Goal: Use online tool/utility: Utilize a website feature to perform a specific function

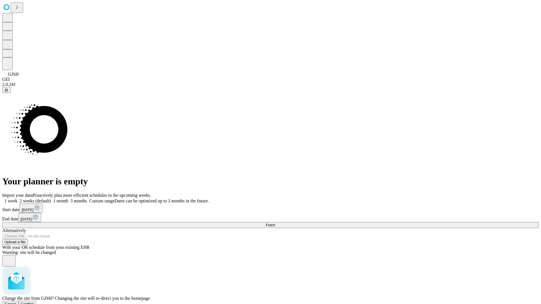
click at [34, 302] on span "Confirm" at bounding box center [27, 304] width 13 height 4
click at [51, 199] on label "2 weeks (default)" at bounding box center [34, 201] width 34 height 5
click at [275, 223] on span "Fetch" at bounding box center [270, 225] width 9 height 4
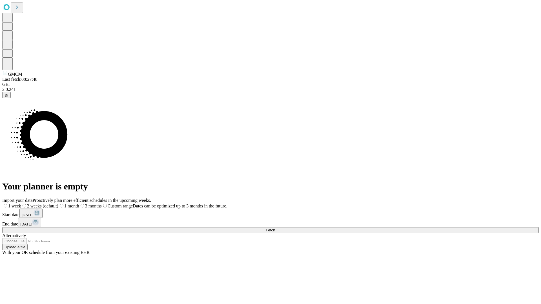
click at [58, 204] on label "2 weeks (default)" at bounding box center [39, 206] width 37 height 5
click at [275, 228] on span "Fetch" at bounding box center [270, 230] width 9 height 4
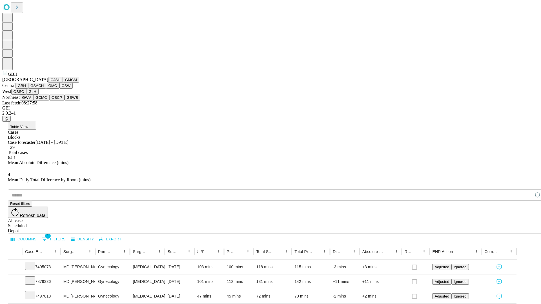
click at [44, 89] on button "GSACH" at bounding box center [37, 86] width 18 height 6
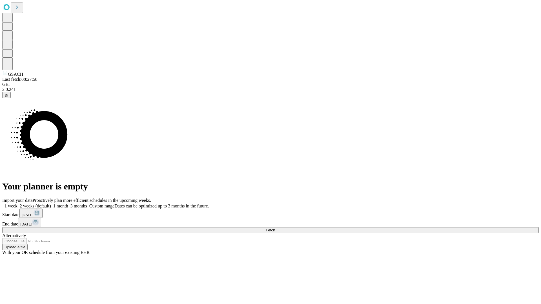
click at [51, 204] on label "2 weeks (default)" at bounding box center [34, 206] width 34 height 5
click at [275, 228] on span "Fetch" at bounding box center [270, 230] width 9 height 4
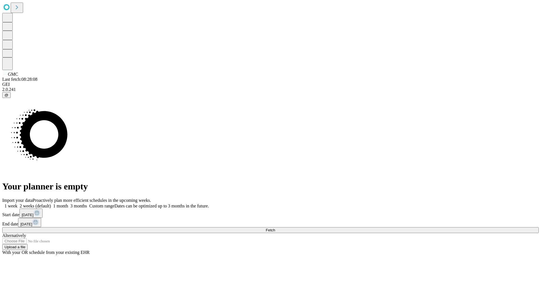
click at [51, 204] on label "2 weeks (default)" at bounding box center [34, 206] width 34 height 5
click at [275, 228] on span "Fetch" at bounding box center [270, 230] width 9 height 4
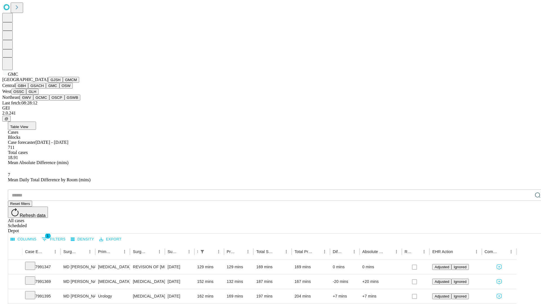
click at [59, 89] on button "OSW" at bounding box center [66, 86] width 14 height 6
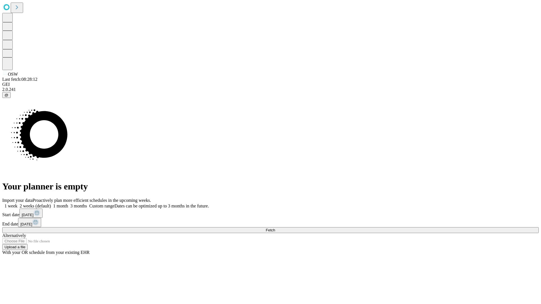
click at [51, 204] on label "2 weeks (default)" at bounding box center [34, 206] width 34 height 5
click at [275, 228] on span "Fetch" at bounding box center [270, 230] width 9 height 4
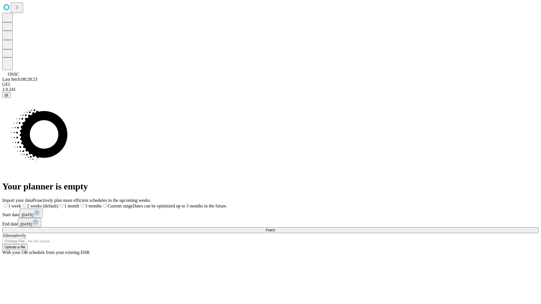
click at [58, 204] on label "2 weeks (default)" at bounding box center [39, 206] width 37 height 5
click at [275, 228] on span "Fetch" at bounding box center [270, 230] width 9 height 4
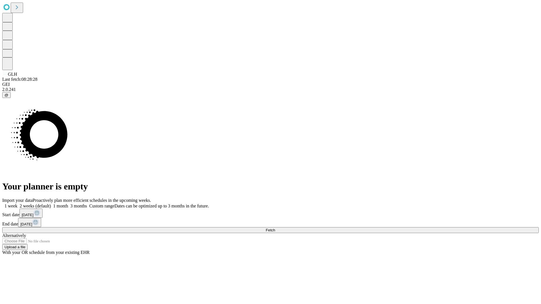
click at [51, 204] on label "2 weeks (default)" at bounding box center [34, 206] width 34 height 5
click at [275, 228] on span "Fetch" at bounding box center [270, 230] width 9 height 4
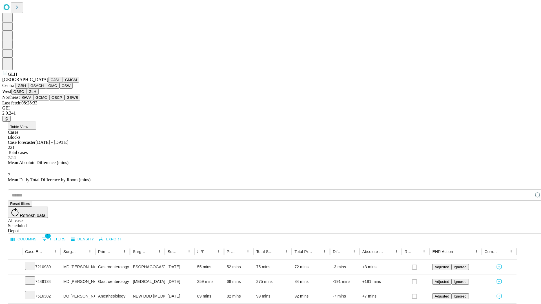
click at [33, 101] on button "GWV" at bounding box center [27, 98] width 14 height 6
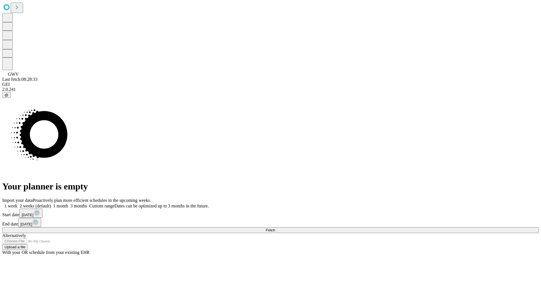
click at [51, 204] on label "2 weeks (default)" at bounding box center [34, 206] width 34 height 5
click at [275, 228] on span "Fetch" at bounding box center [270, 230] width 9 height 4
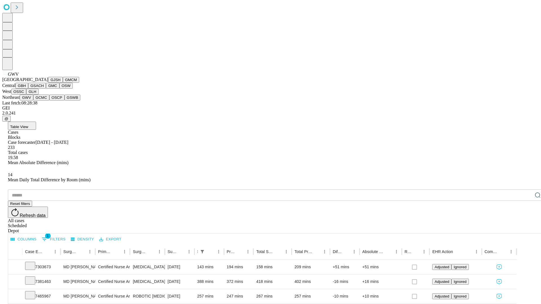
click at [44, 101] on button "GCMC" at bounding box center [41, 98] width 16 height 6
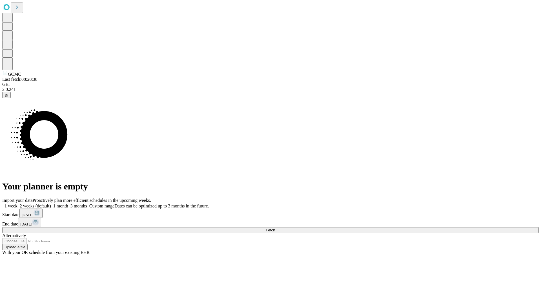
click at [51, 204] on label "2 weeks (default)" at bounding box center [34, 206] width 34 height 5
click at [275, 228] on span "Fetch" at bounding box center [270, 230] width 9 height 4
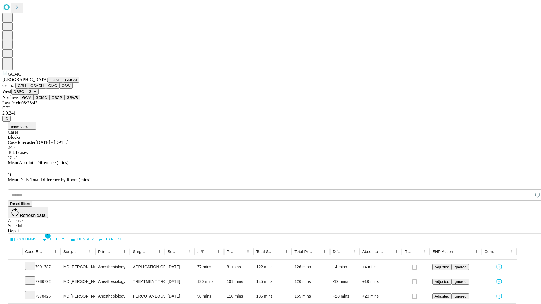
click at [49, 101] on button "OSCP" at bounding box center [56, 98] width 15 height 6
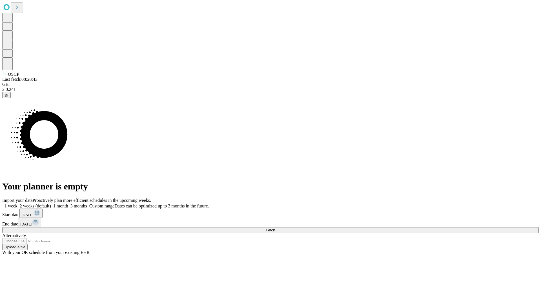
click at [51, 204] on label "2 weeks (default)" at bounding box center [34, 206] width 34 height 5
click at [275, 228] on span "Fetch" at bounding box center [270, 230] width 9 height 4
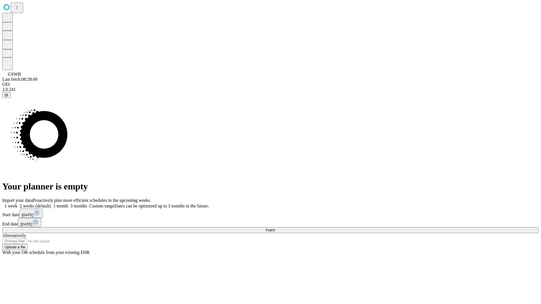
click at [51, 204] on label "2 weeks (default)" at bounding box center [34, 206] width 34 height 5
click at [275, 228] on span "Fetch" at bounding box center [270, 230] width 9 height 4
